Goal: Transaction & Acquisition: Purchase product/service

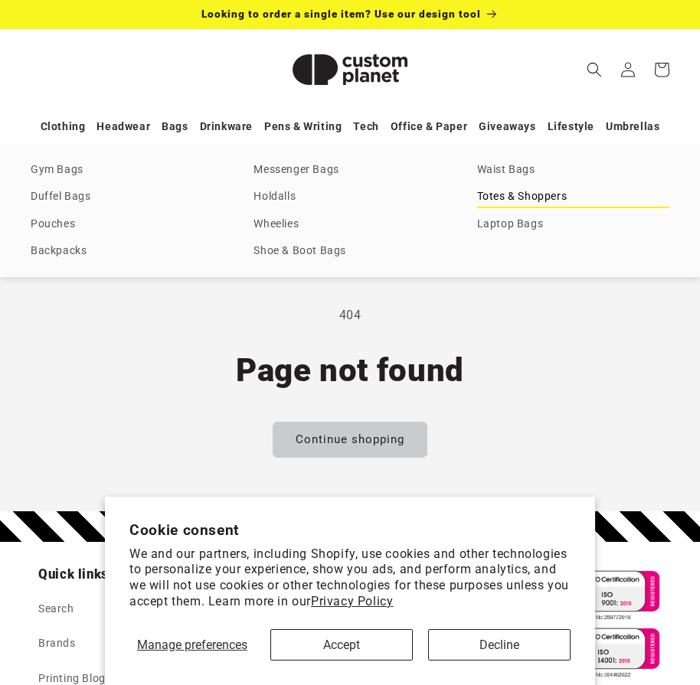
click at [496, 201] on link "Totes & Shoppers" at bounding box center [573, 197] width 192 height 21
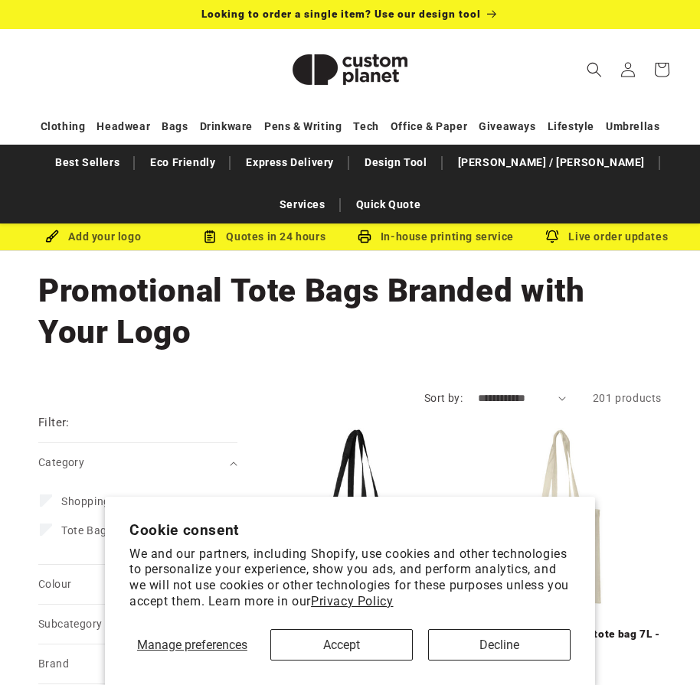
click at [391, 646] on button "Accept" at bounding box center [341, 645] width 142 height 31
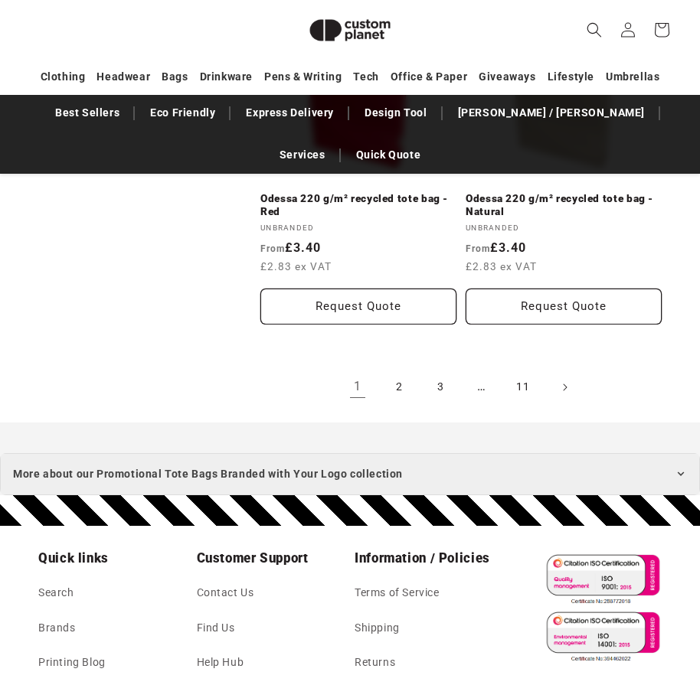
scroll to position [3711, 0]
click at [397, 371] on link "2" at bounding box center [399, 388] width 34 height 34
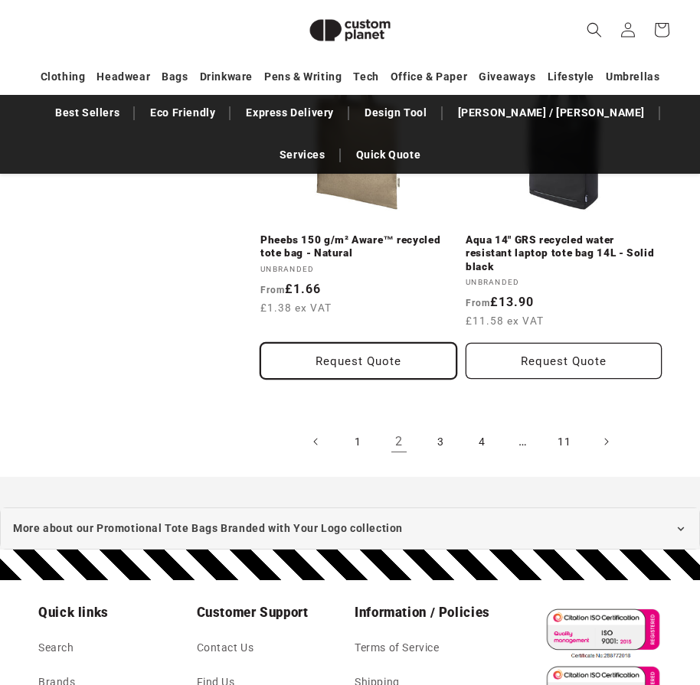
scroll to position [3671, 0]
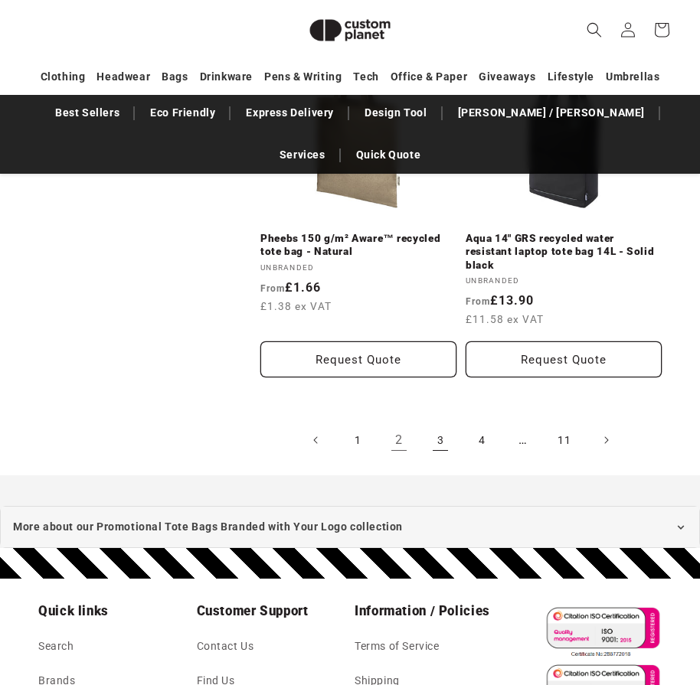
click at [439, 424] on link "3" at bounding box center [441, 441] width 34 height 34
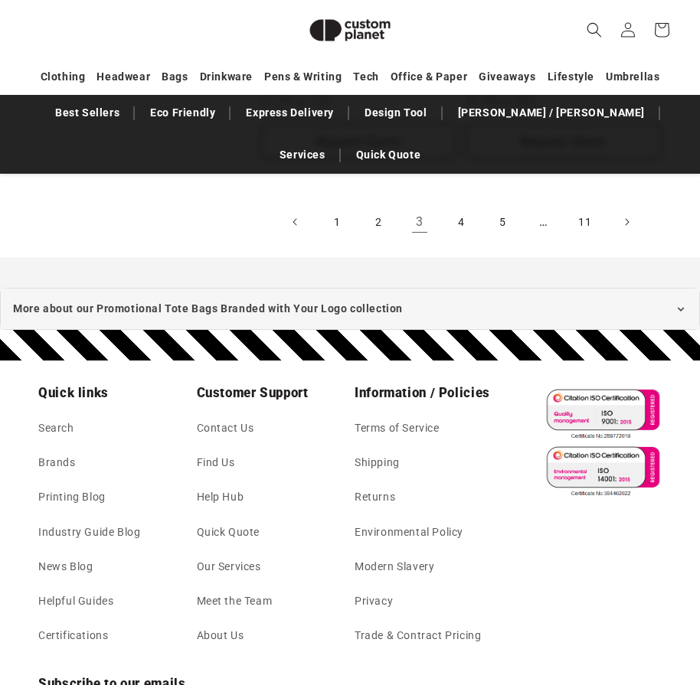
scroll to position [3719, 0]
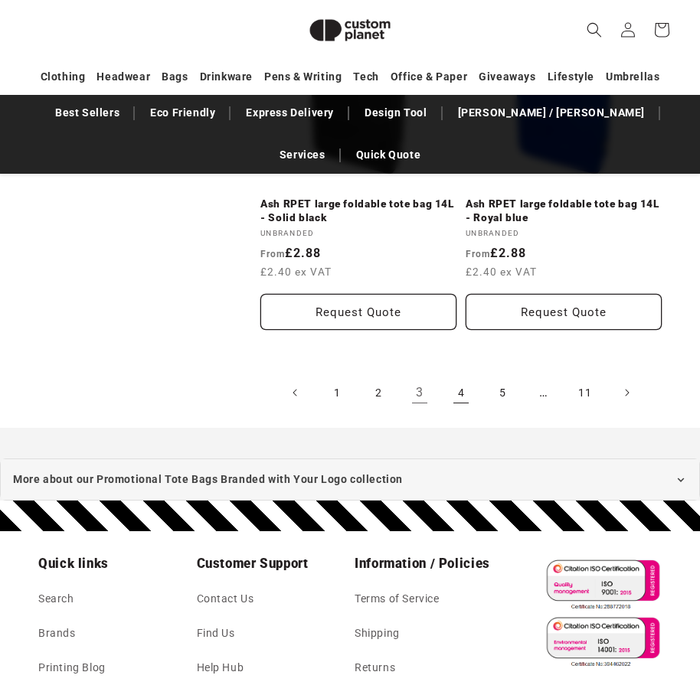
click at [462, 380] on link "4" at bounding box center [461, 393] width 34 height 34
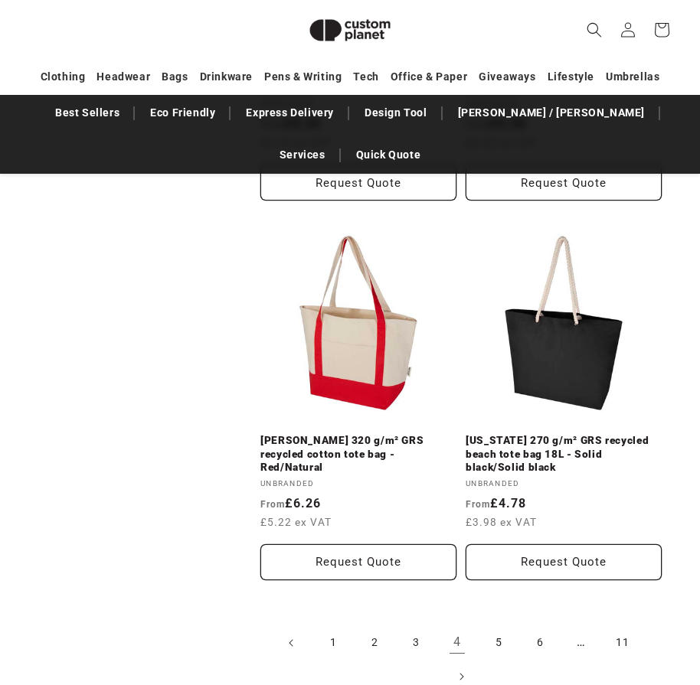
scroll to position [3458, 0]
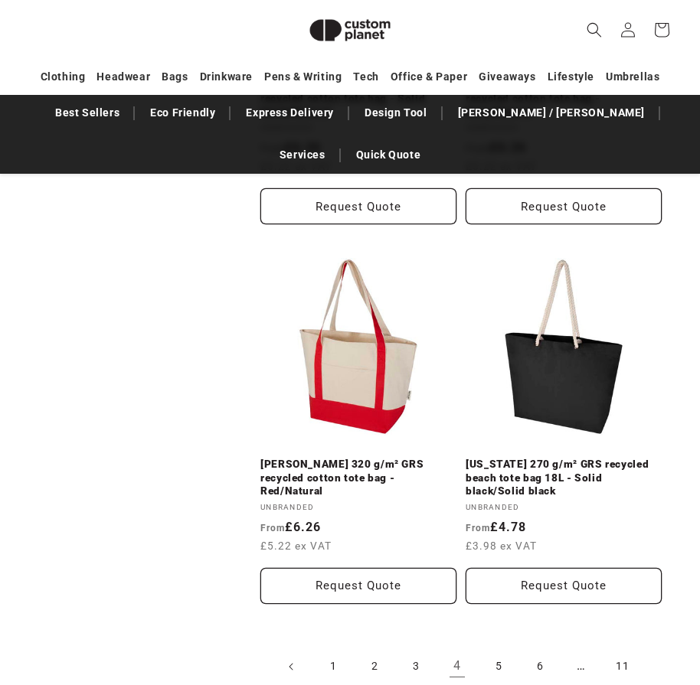
click at [558, 458] on link "Florida 270 g/m² GRS recycled beach tote bag 18L - Solid black/Solid black" at bounding box center [564, 478] width 196 height 41
click at [331, 650] on link "1" at bounding box center [333, 667] width 34 height 34
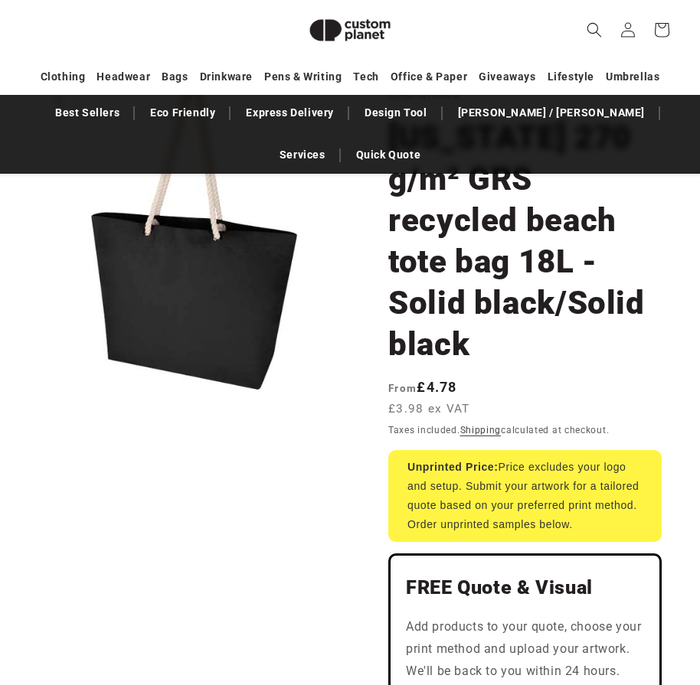
scroll to position [175, 0]
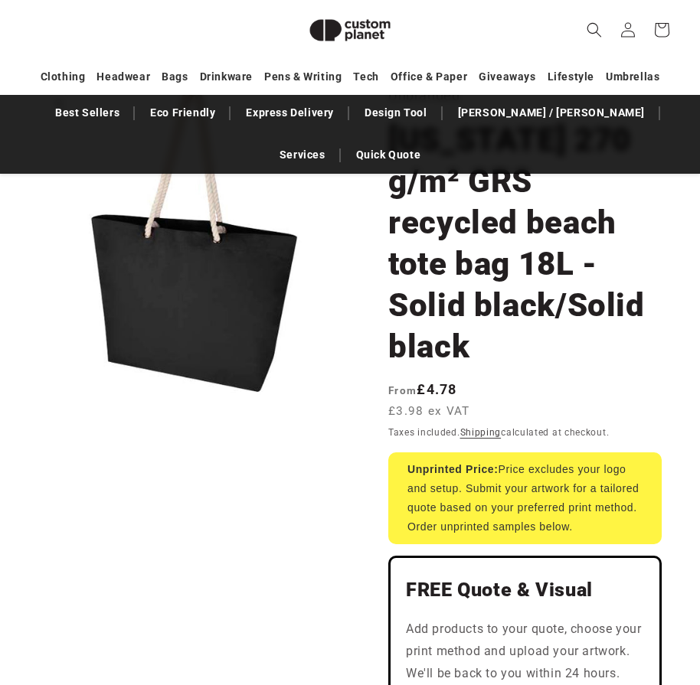
click at [38, 395] on button "Open media 1 in modal" at bounding box center [38, 395] width 0 height 0
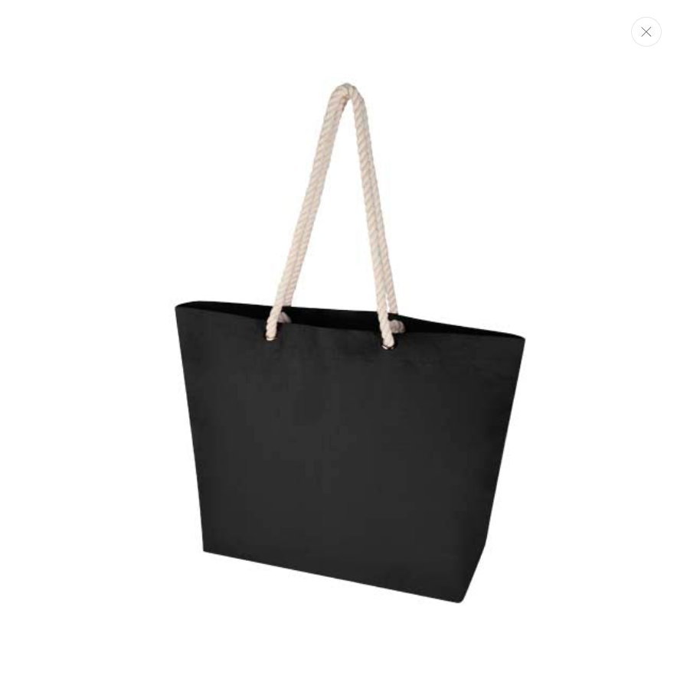
click at [644, 34] on icon "Close" at bounding box center [646, 32] width 11 height 10
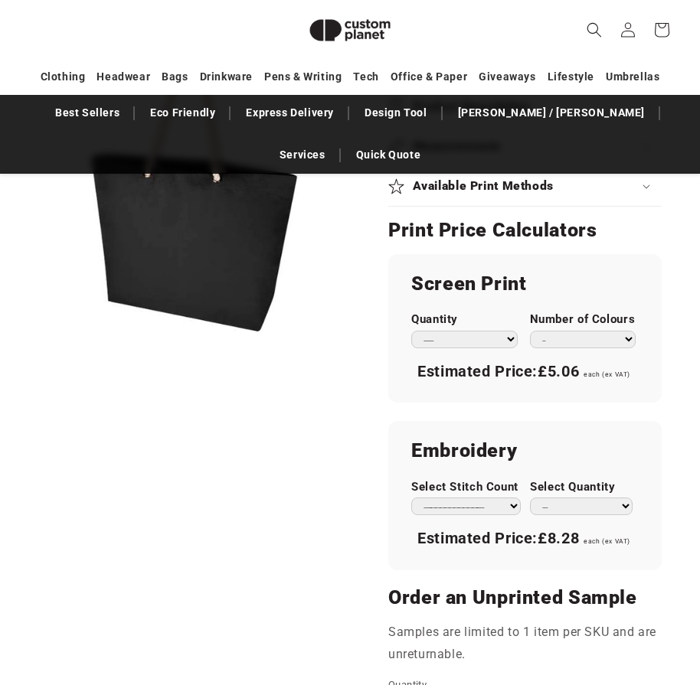
scroll to position [1017, 0]
select select "***"
select select "*"
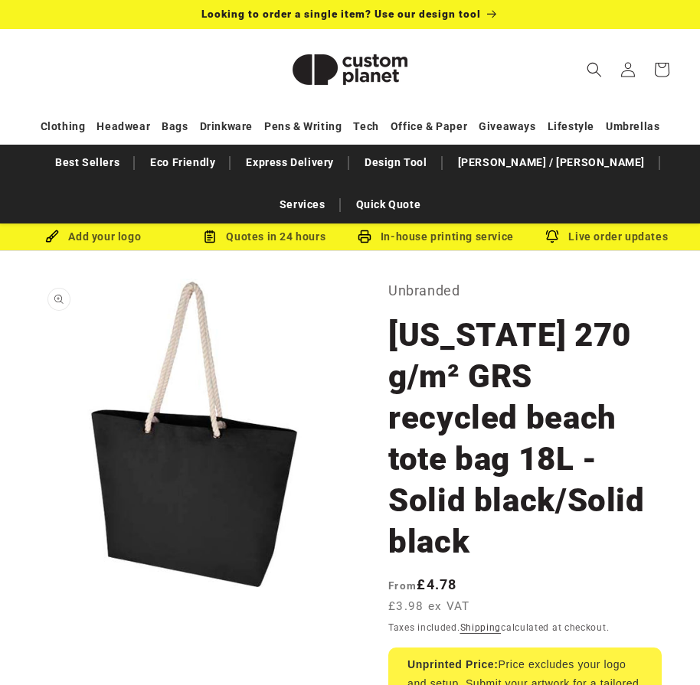
scroll to position [0, 0]
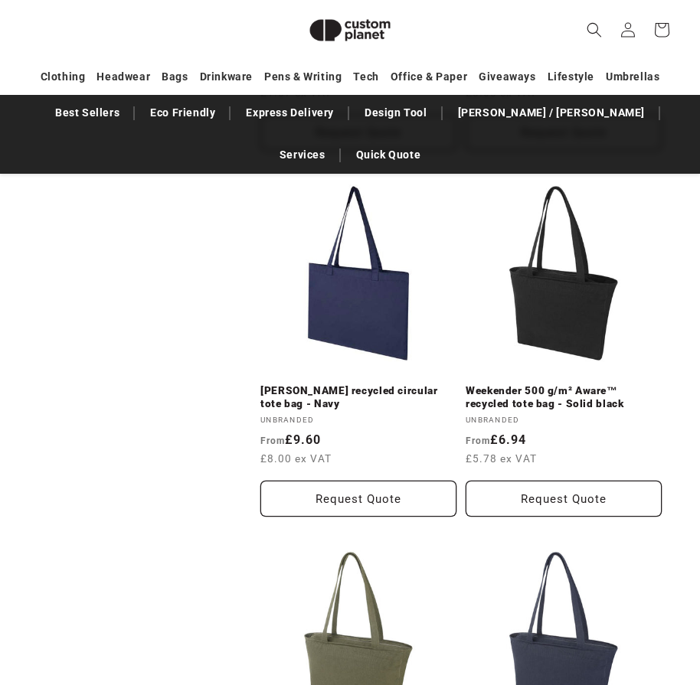
scroll to position [955, 0]
click at [564, 384] on link "Weekender 500 g/m² Aware™ recycled tote bag - Solid black" at bounding box center [564, 397] width 196 height 27
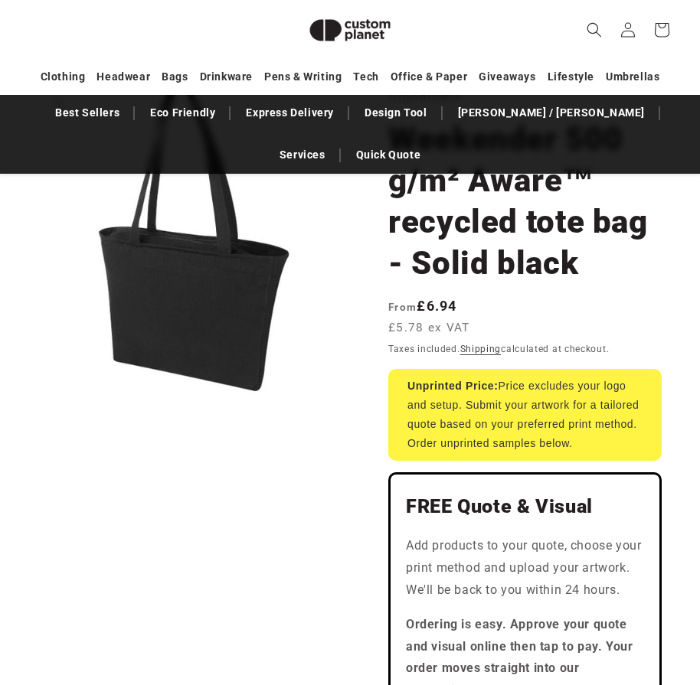
scroll to position [174, 0]
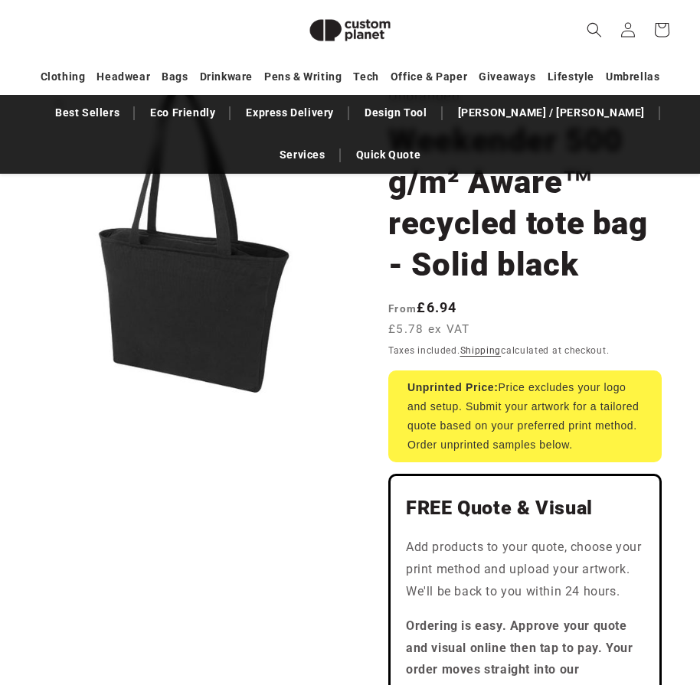
click at [38, 396] on button "Open media 1 in modal" at bounding box center [38, 396] width 0 height 0
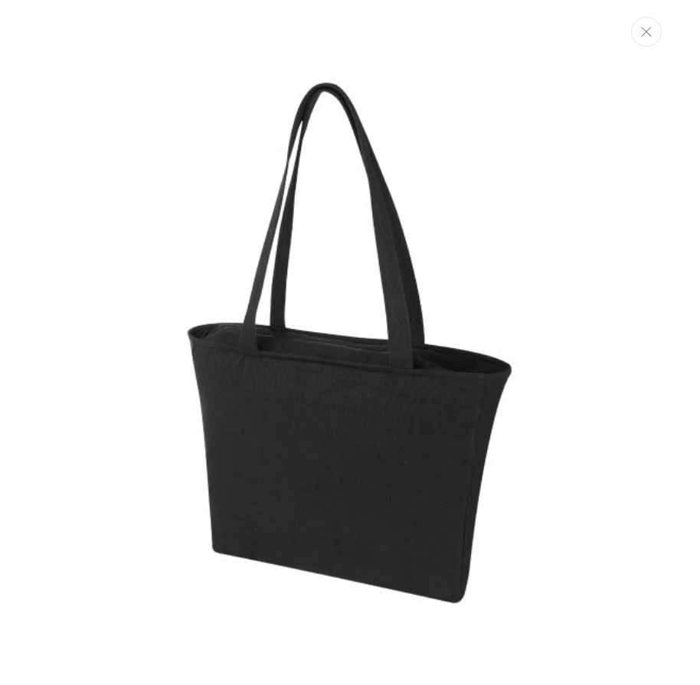
click at [647, 34] on icon "Close" at bounding box center [646, 32] width 10 height 10
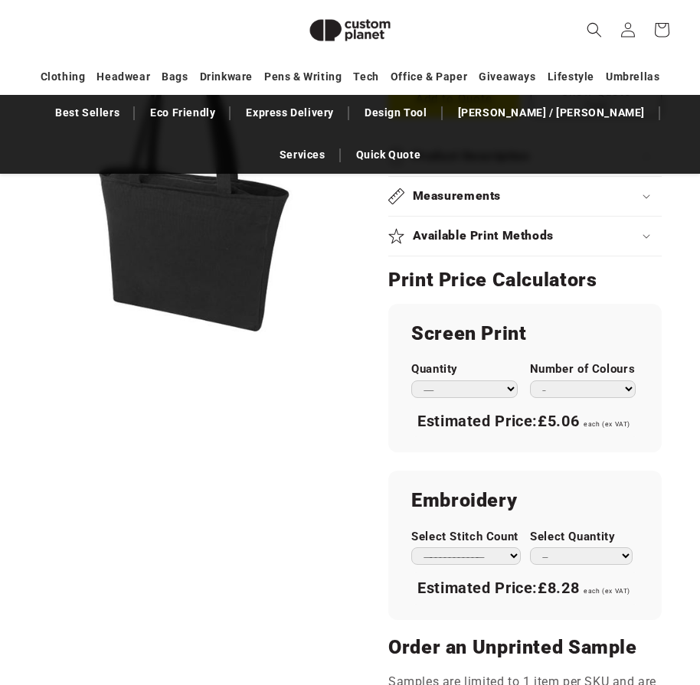
scroll to position [889, 0]
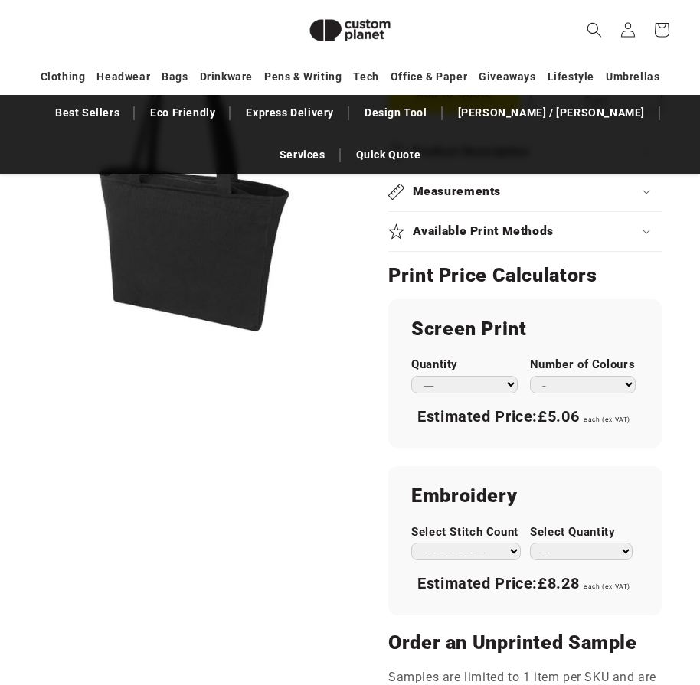
select select "***"
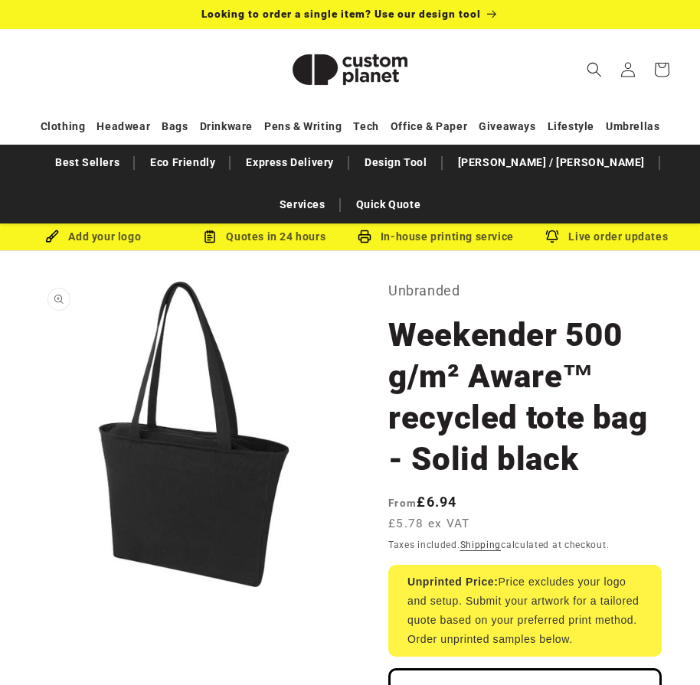
scroll to position [0, 0]
click at [38, 591] on button "Open media 1 in modal" at bounding box center [38, 591] width 0 height 0
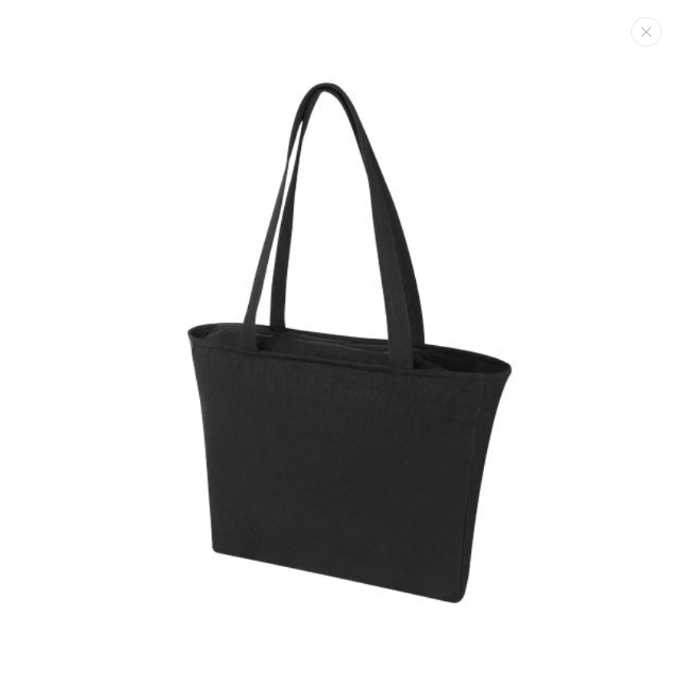
click at [522, 327] on img "Media gallery" at bounding box center [350, 343] width 532 height 532
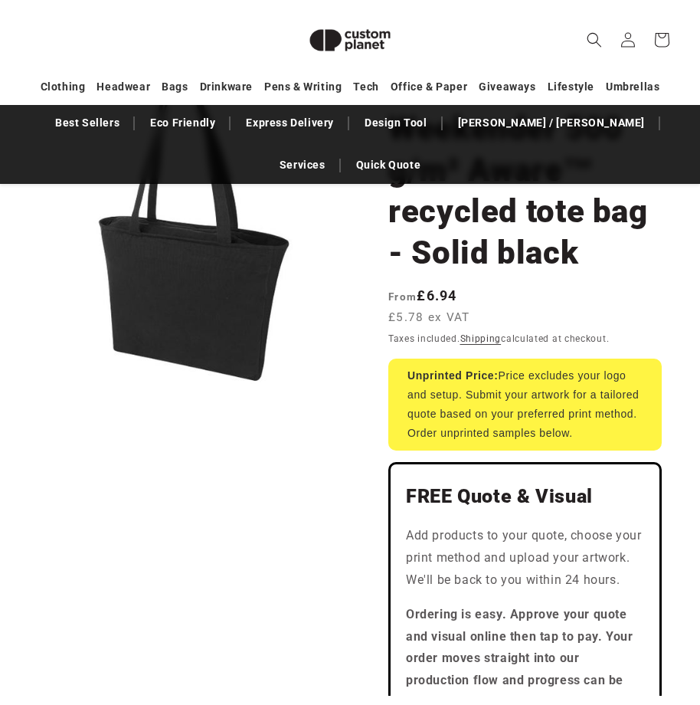
scroll to position [196, 0]
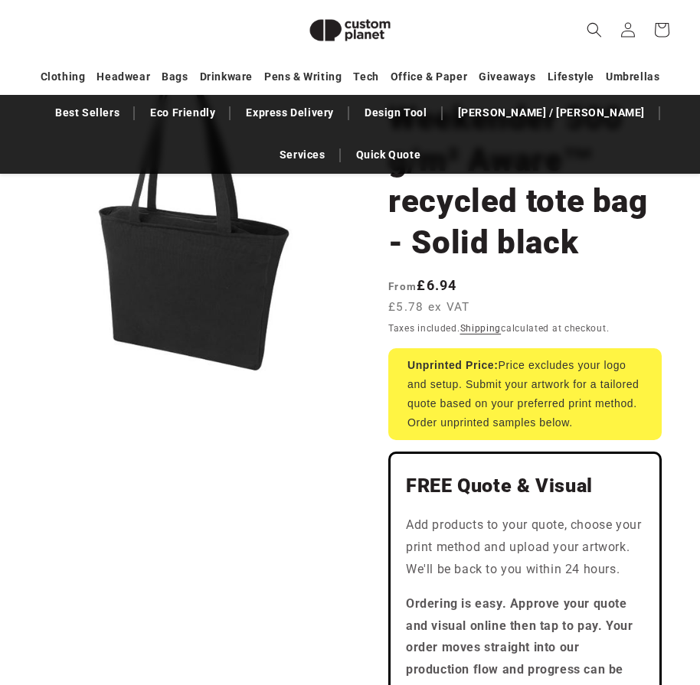
click at [530, 24] on header "Search My Account / Order Progress Cart Clothing Clothing T-shirts" at bounding box center [350, 30] width 700 height 60
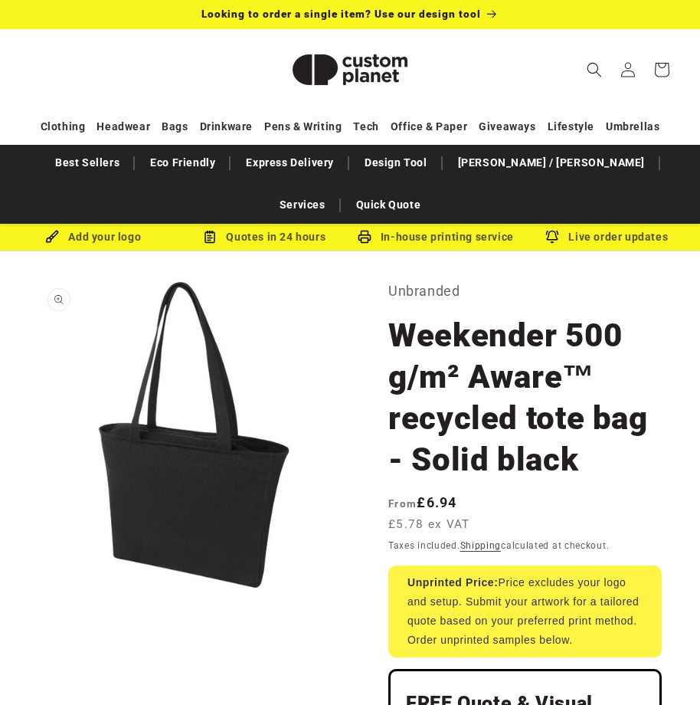
scroll to position [0, 0]
click at [527, 279] on p "Unbranded" at bounding box center [524, 291] width 273 height 25
